Goal: Task Accomplishment & Management: Manage account settings

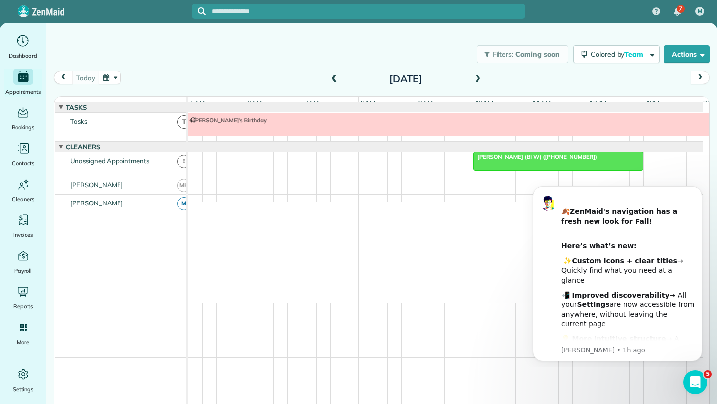
scroll to position [0, 57]
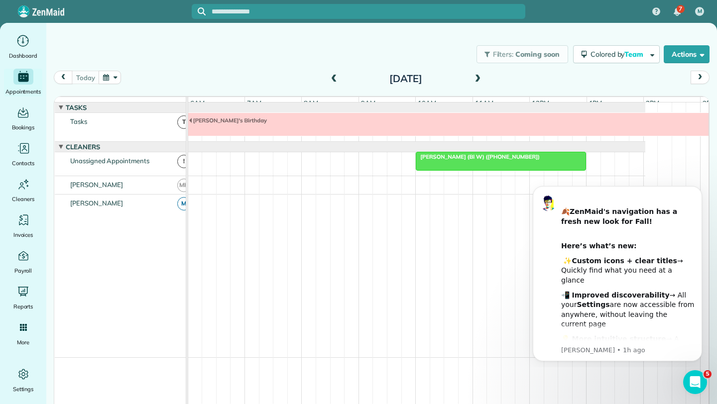
click at [348, 52] on div "Filters: Coming soon Colored by Team Color by Cleaner Color by Team Color by St…" at bounding box center [381, 54] width 670 height 33
click at [698, 191] on icon "Dismiss notification" at bounding box center [698, 188] width 5 height 5
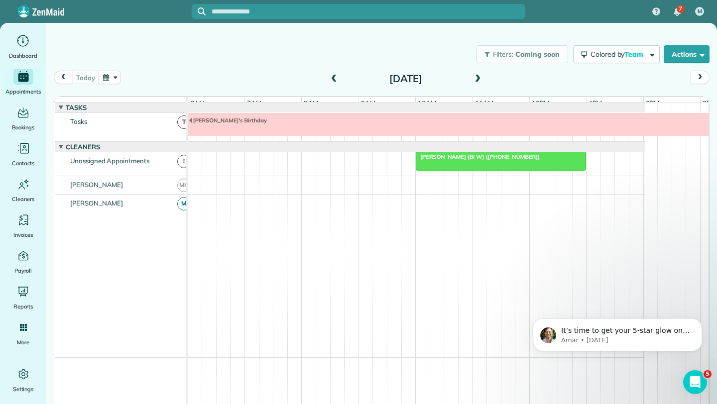
click at [472, 170] on div at bounding box center [500, 161] width 169 height 18
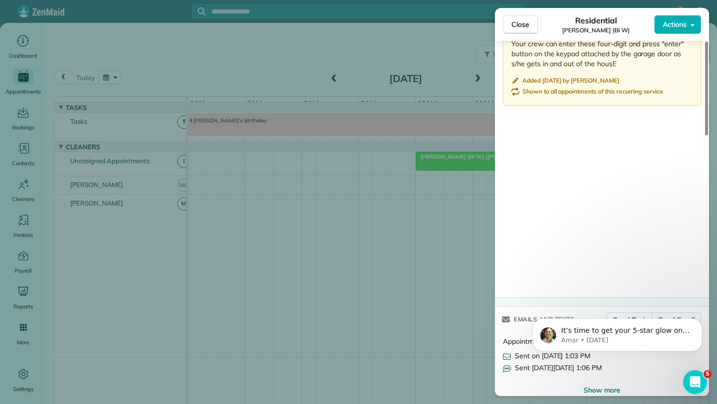
scroll to position [989, 0]
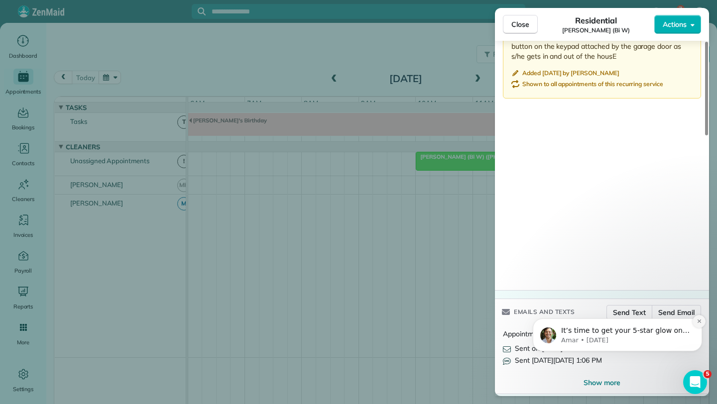
click at [703, 320] on button "Dismiss notification" at bounding box center [698, 321] width 13 height 13
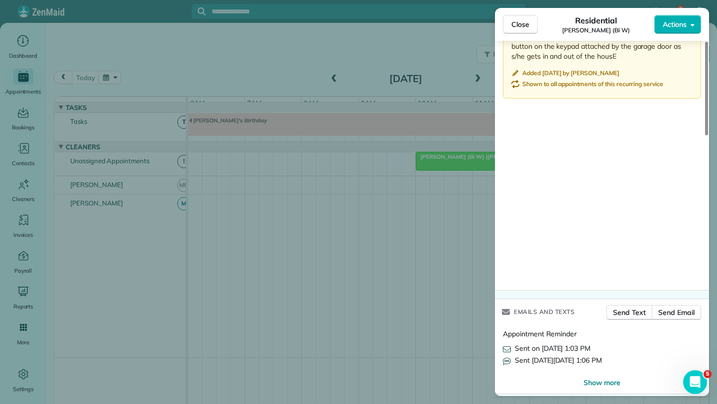
click at [352, 262] on div "Close Residential [PERSON_NAME] (Bi W) Actions Status Active [PERSON_NAME] (Bi …" at bounding box center [358, 202] width 717 height 404
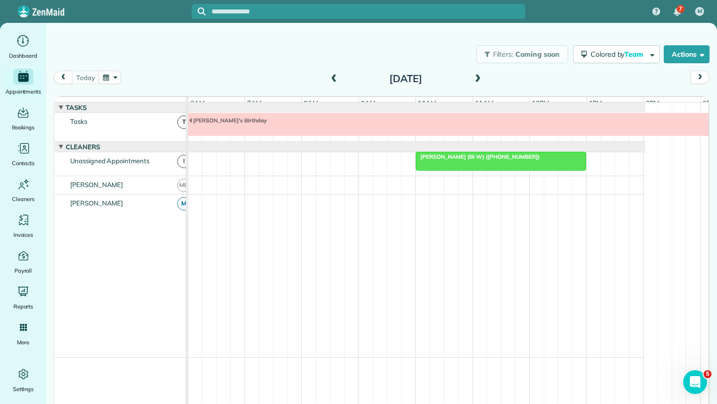
click at [476, 74] on span at bounding box center [477, 79] width 11 height 15
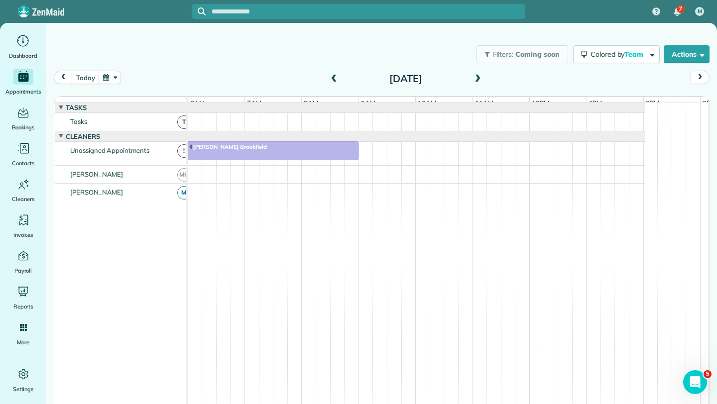
click at [476, 74] on span at bounding box center [477, 79] width 11 height 15
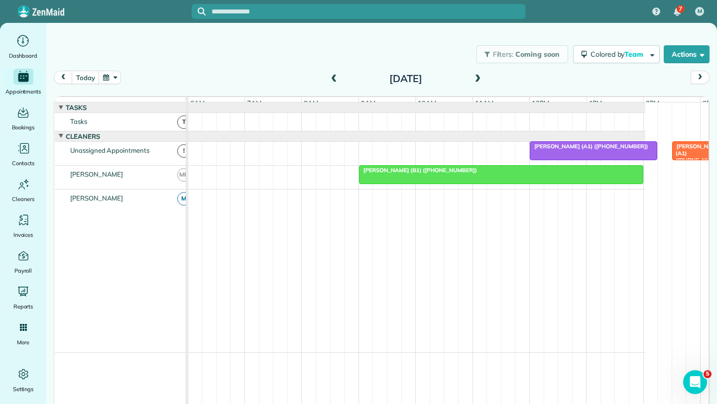
click at [529, 182] on div at bounding box center [500, 175] width 283 height 18
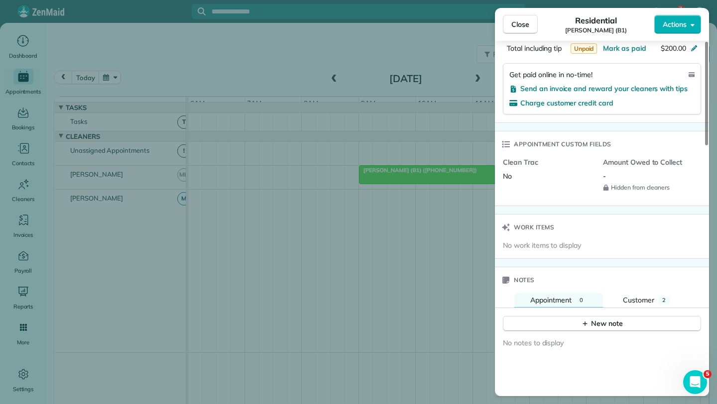
scroll to position [710, 0]
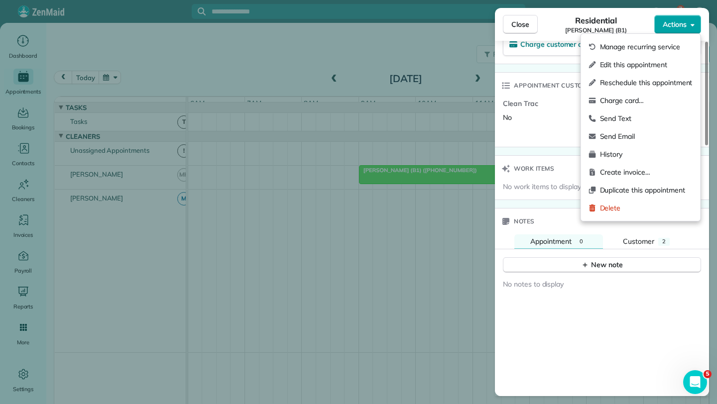
click at [691, 31] on button "Actions" at bounding box center [677, 24] width 47 height 19
click at [638, 130] on div "Send Email" at bounding box center [640, 136] width 111 height 18
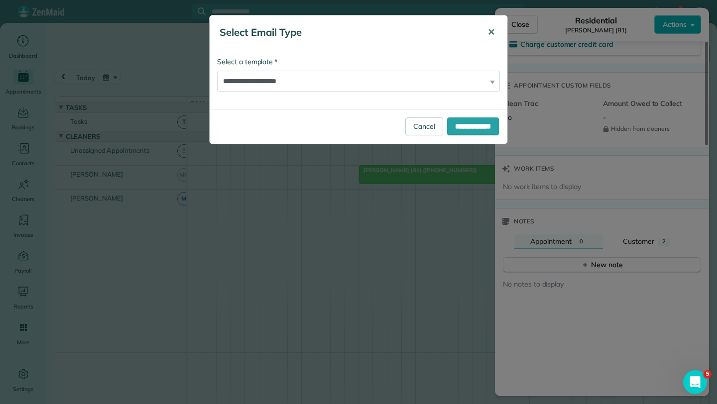
click at [495, 34] on button "✕" at bounding box center [491, 32] width 22 height 24
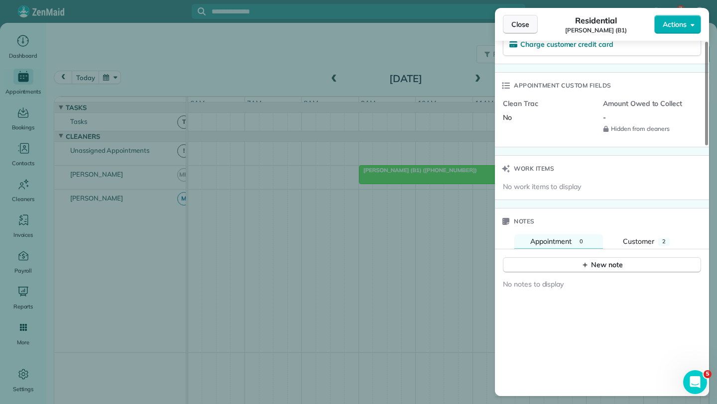
click at [520, 27] on span "Close" at bounding box center [520, 24] width 18 height 10
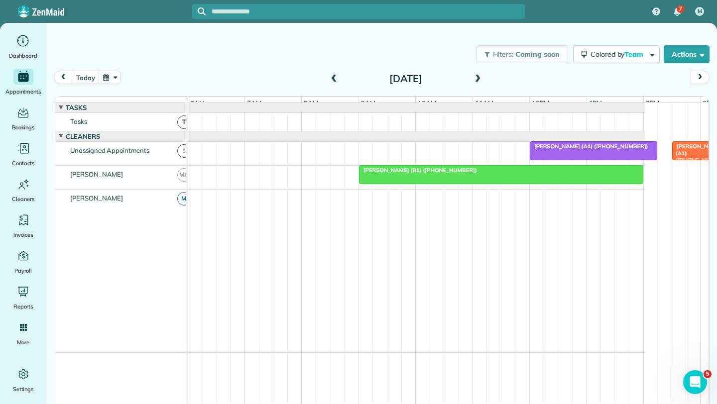
click at [460, 174] on div "[PERSON_NAME] (B1) ([PHONE_NUMBER])" at bounding box center [501, 170] width 278 height 7
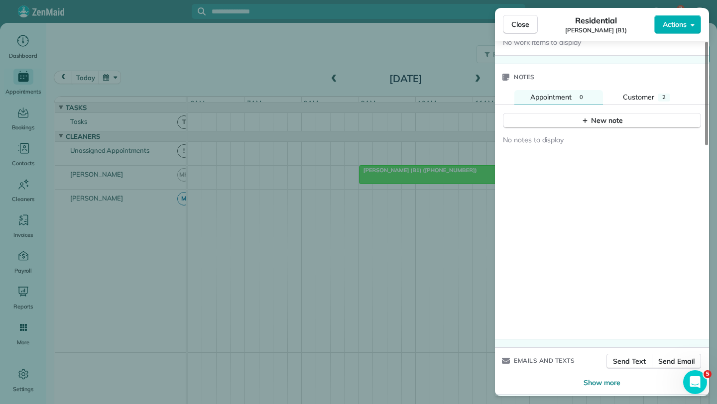
scroll to position [855, 0]
click at [605, 377] on span "Show more" at bounding box center [601, 382] width 37 height 10
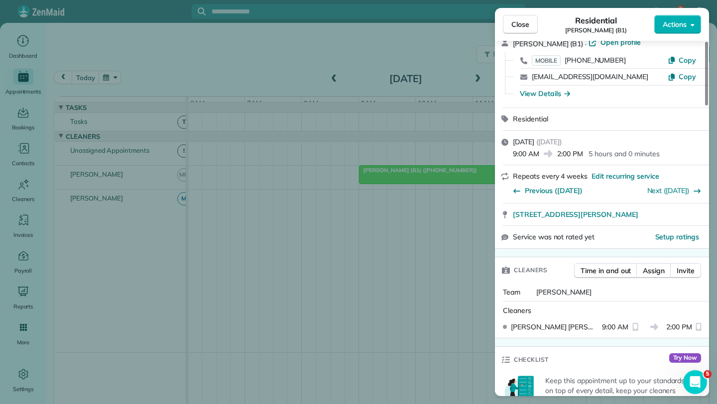
scroll to position [0, 0]
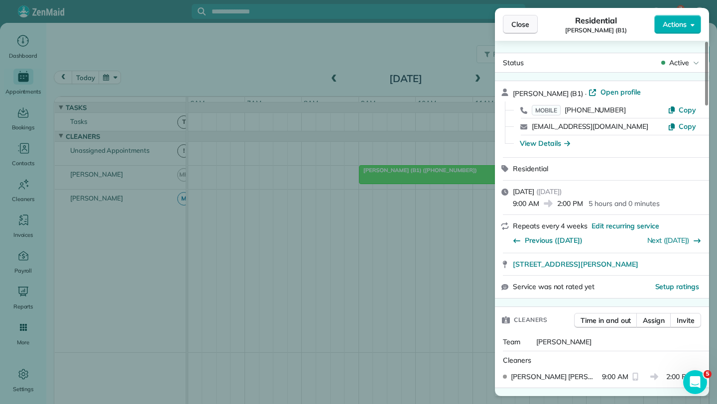
click at [525, 24] on span "Close" at bounding box center [520, 24] width 18 height 10
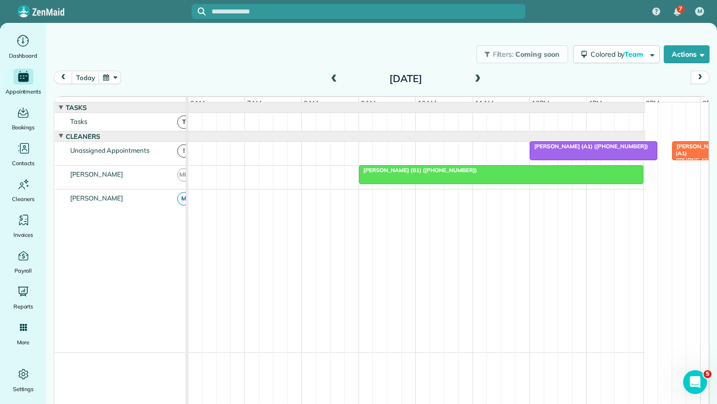
click at [537, 182] on div at bounding box center [500, 175] width 283 height 18
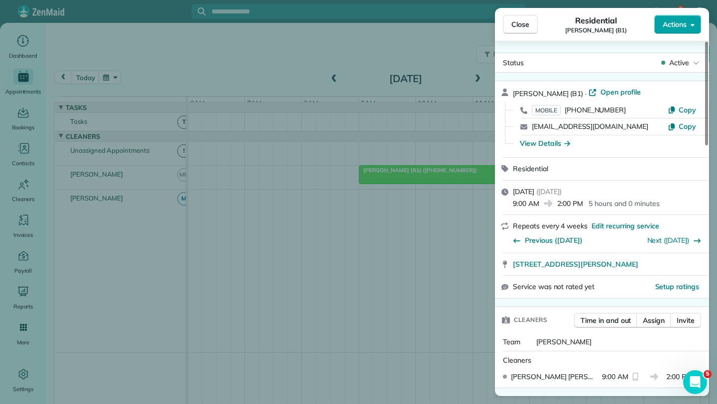
click at [686, 26] on span "Actions" at bounding box center [674, 24] width 24 height 10
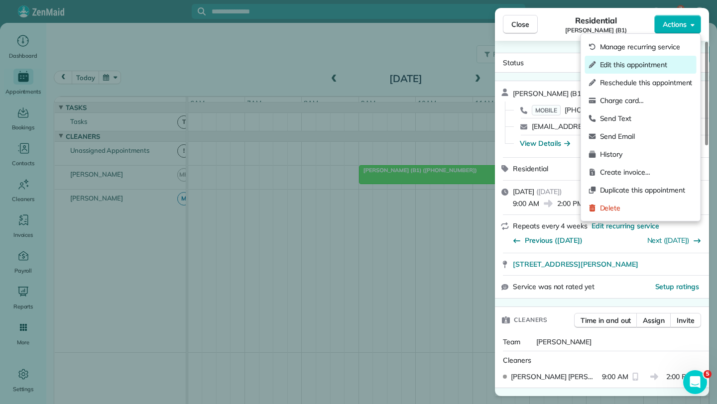
click at [650, 64] on span "Edit this appointment" at bounding box center [646, 65] width 93 height 10
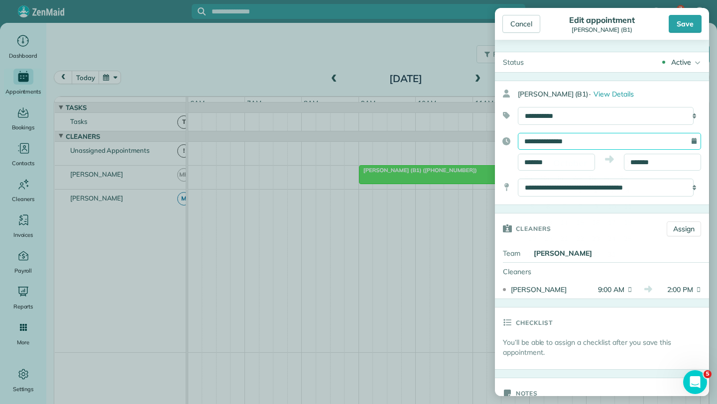
click at [590, 143] on input "**********" at bounding box center [609, 141] width 183 height 17
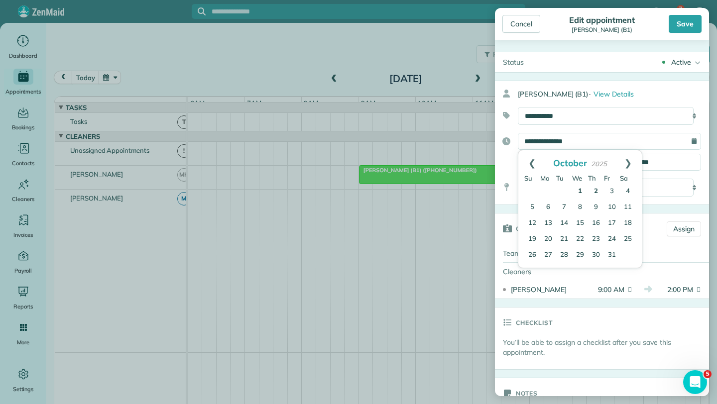
click at [578, 191] on link "1" at bounding box center [580, 192] width 16 height 16
type input "**********"
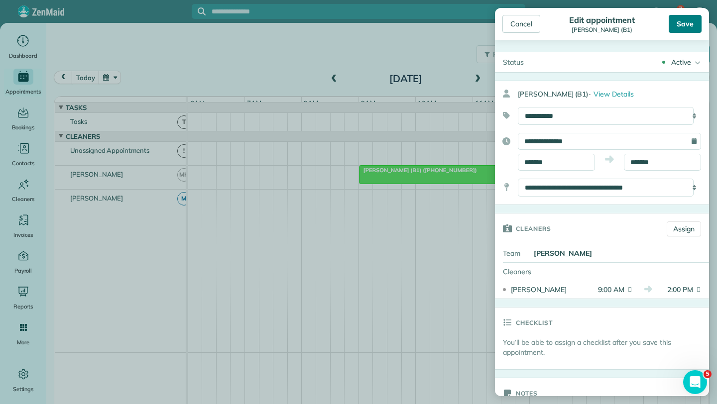
click at [691, 26] on div "Save" at bounding box center [684, 24] width 33 height 18
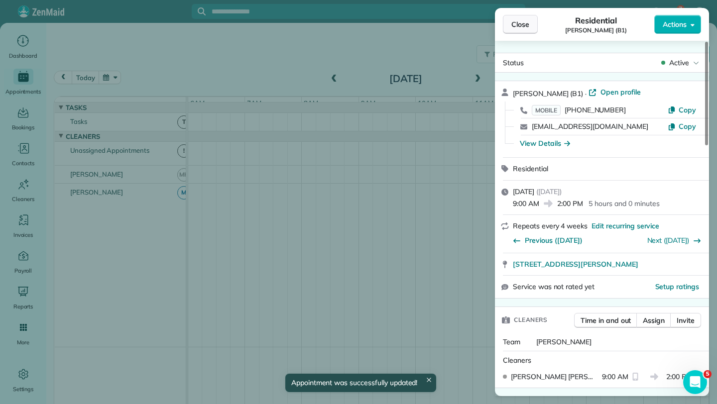
click at [532, 24] on button "Close" at bounding box center [520, 24] width 35 height 19
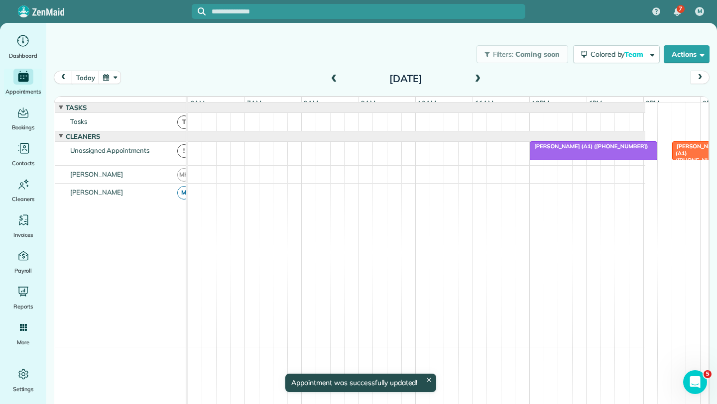
click at [331, 78] on span at bounding box center [333, 79] width 11 height 9
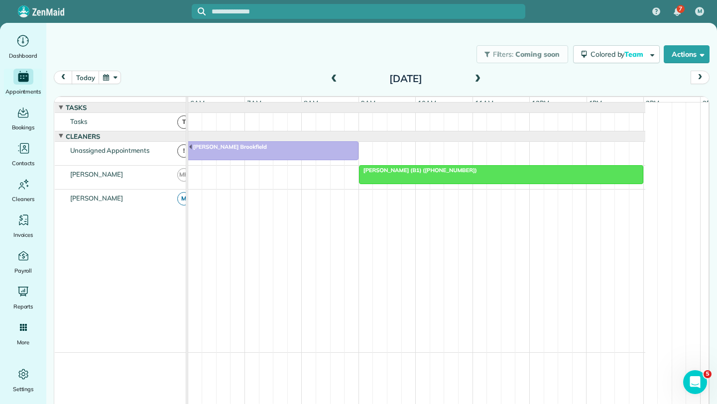
click at [439, 183] on div at bounding box center [500, 175] width 283 height 18
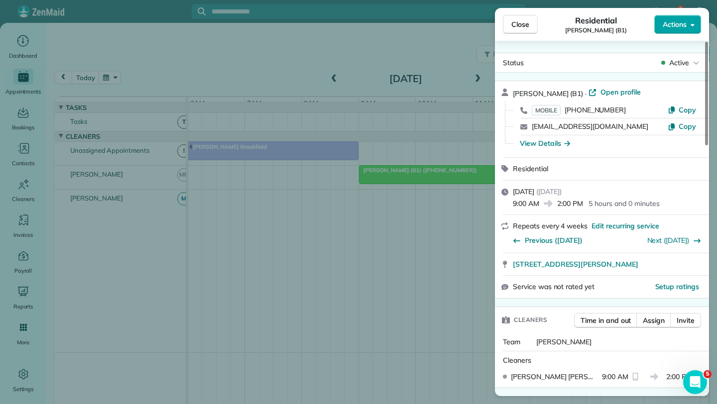
click at [689, 28] on button "Actions" at bounding box center [677, 24] width 47 height 19
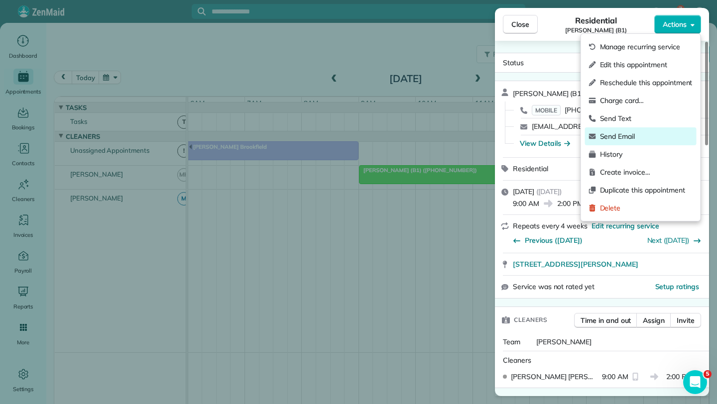
click at [633, 140] on span "Send Email" at bounding box center [646, 136] width 93 height 10
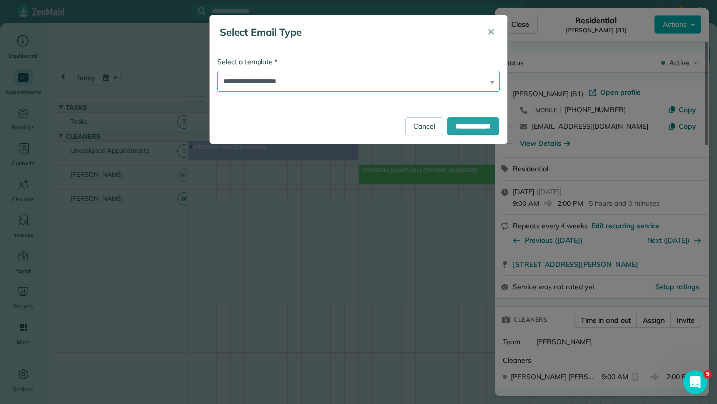
click at [375, 84] on select "**********" at bounding box center [358, 81] width 283 height 21
select select "****"
click at [217, 71] on select "**********" at bounding box center [358, 81] width 283 height 21
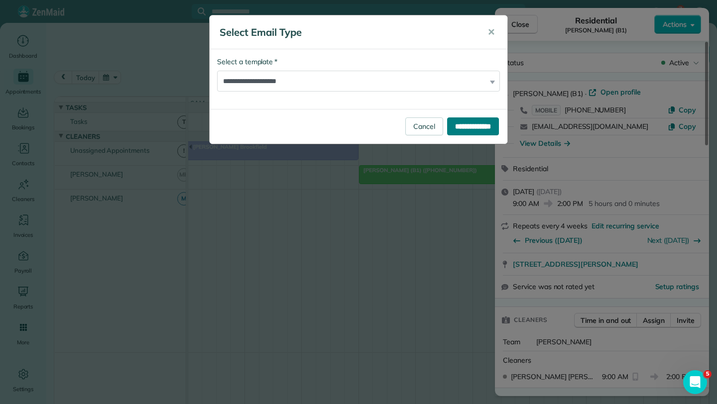
click at [472, 129] on input "**********" at bounding box center [473, 126] width 52 height 18
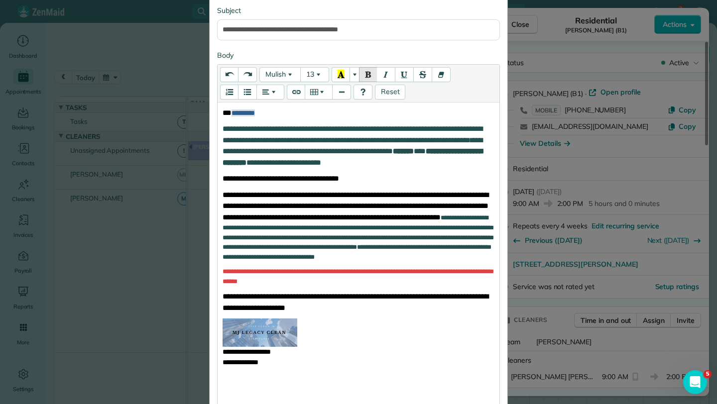
scroll to position [273, 0]
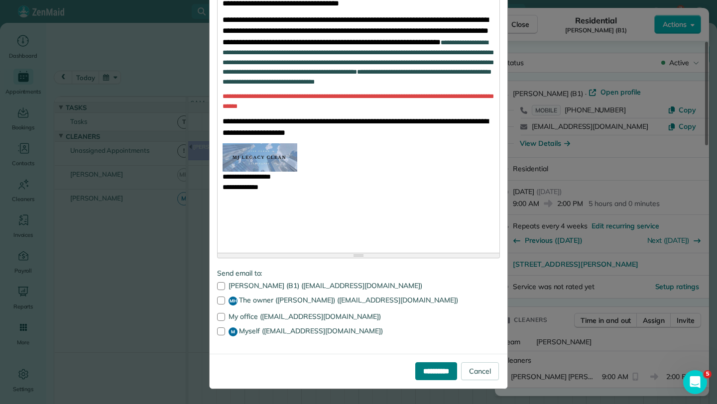
click at [430, 374] on input "**********" at bounding box center [436, 371] width 42 height 18
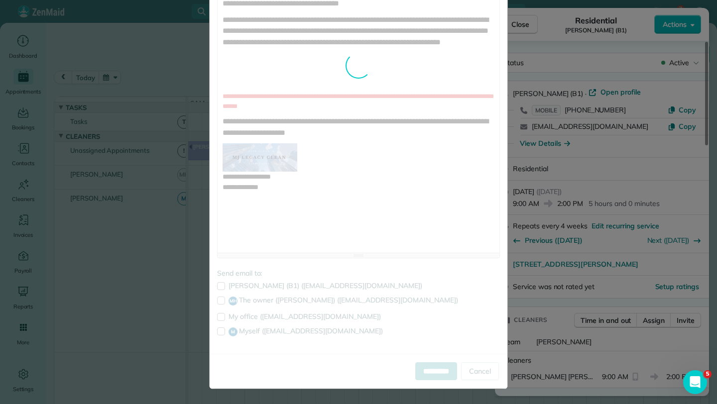
scroll to position [0, 0]
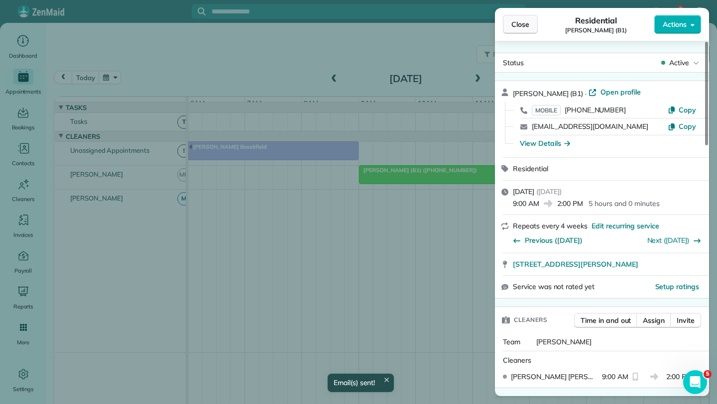
click at [513, 22] on span "Close" at bounding box center [520, 24] width 18 height 10
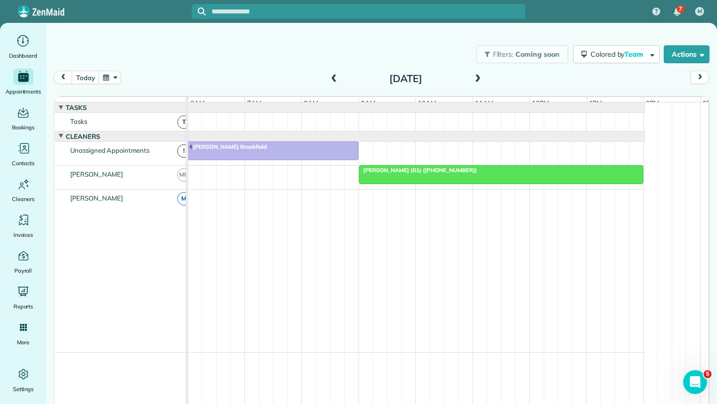
click at [474, 77] on span at bounding box center [477, 79] width 11 height 9
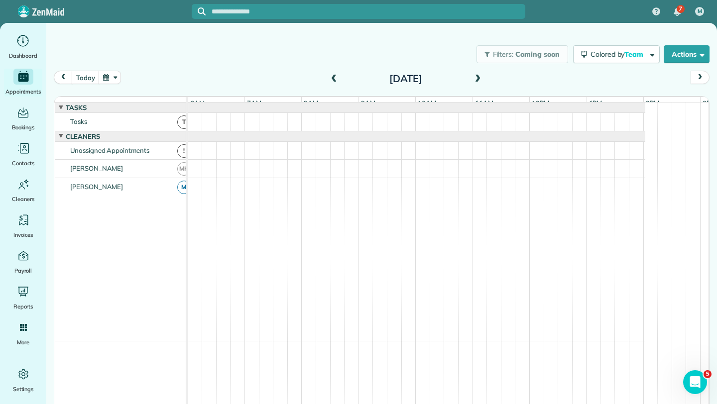
click at [331, 73] on span at bounding box center [333, 79] width 11 height 15
